Goal: Navigation & Orientation: Find specific page/section

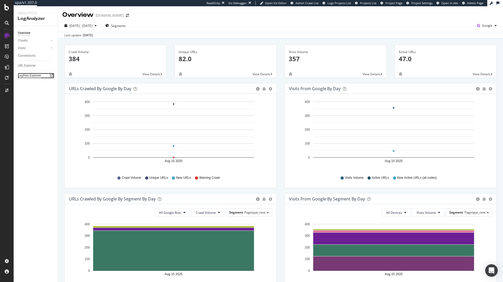
click at [33, 78] on div "Logfiles Explorer" at bounding box center [29, 75] width 23 height 5
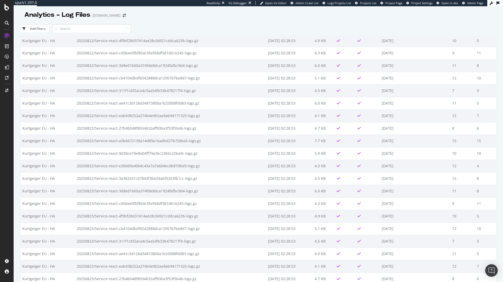
scroll to position [31, 0]
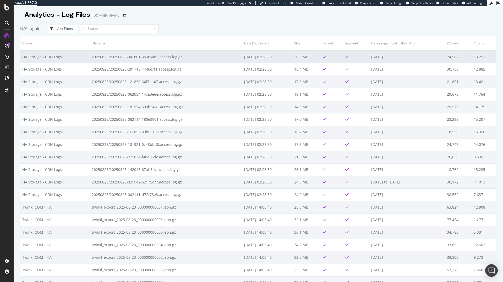
click at [134, 57] on td "20250825/20250825-041801-3a3c5ad0.access.log.gz" at bounding box center [166, 57] width 152 height 13
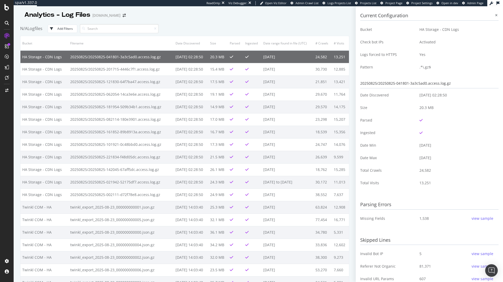
click at [134, 57] on td "20250825/20250825-041801-3a3c5ad0.access.log.gz" at bounding box center [120, 57] width 105 height 13
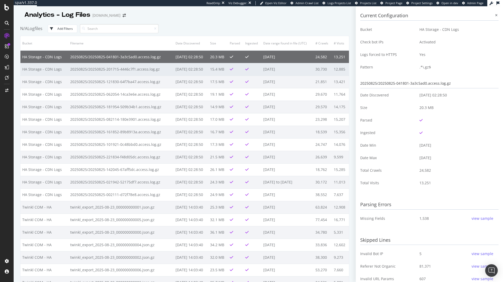
click at [137, 65] on td "20250825/20250825-201715-4446c7f1.access.log.gz" at bounding box center [120, 69] width 105 height 13
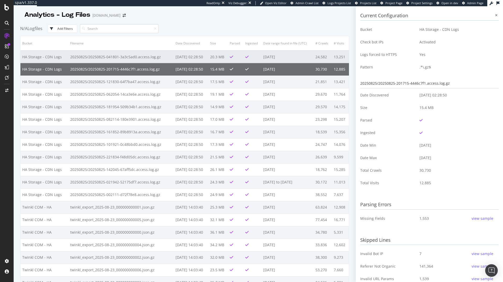
click at [137, 59] on td "20250825/20250825-041801-3a3c5ad0.access.log.gz" at bounding box center [120, 57] width 105 height 13
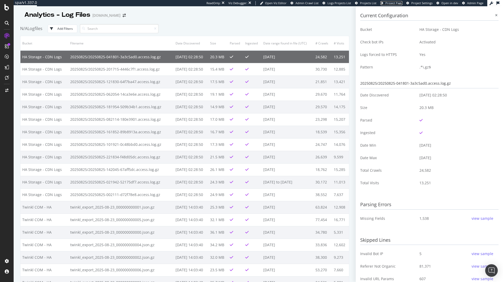
click at [400, 5] on span "Project Page" at bounding box center [393, 3] width 17 height 4
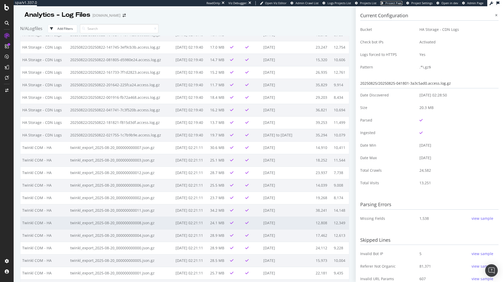
scroll to position [901, 0]
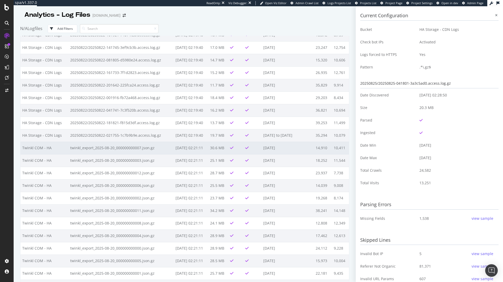
click at [281, 149] on td "2025-08-20" at bounding box center [287, 148] width 52 height 13
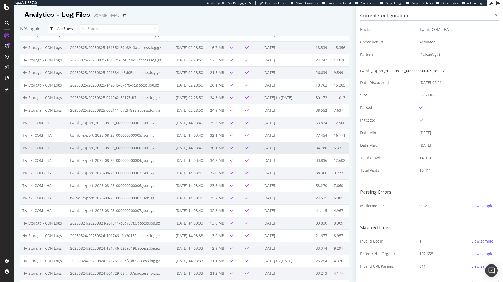
scroll to position [0, 0]
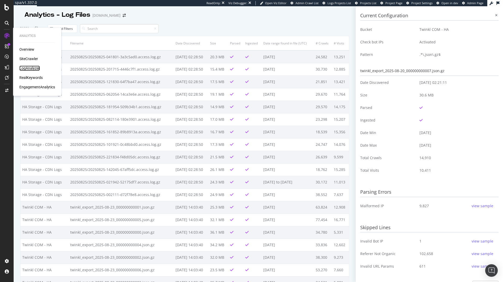
click at [34, 70] on div "LogAnalyzer" at bounding box center [29, 68] width 20 height 5
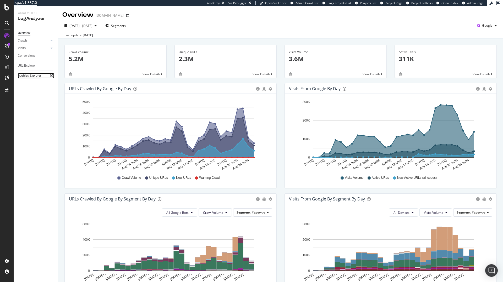
click at [26, 75] on div "Logfiles Explorer" at bounding box center [29, 75] width 23 height 5
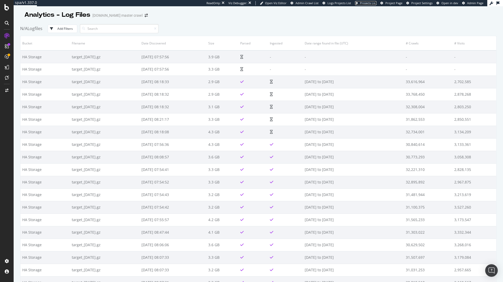
click at [369, 2] on span "Projects List" at bounding box center [368, 3] width 16 height 4
click at [396, 5] on span "Project Page" at bounding box center [393, 3] width 17 height 4
